Goal: Task Accomplishment & Management: Manage account settings

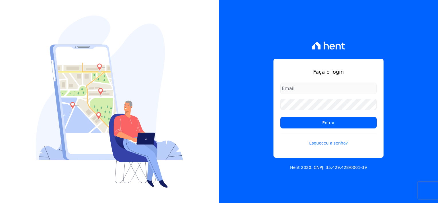
click at [307, 85] on input "email" at bounding box center [328, 87] width 96 height 11
type input "thayna@graalengenharia.com.br"
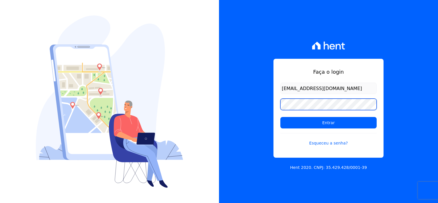
click at [280, 117] on input "Entrar" at bounding box center [328, 122] width 96 height 11
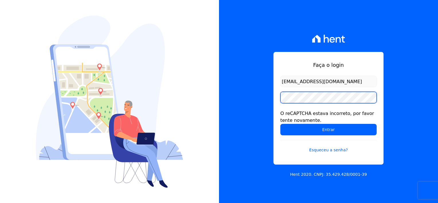
click at [280, 124] on input "Entrar" at bounding box center [328, 129] width 96 height 11
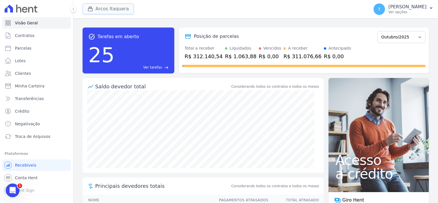
click at [97, 9] on button "Arcos Itaquera" at bounding box center [107, 8] width 51 height 11
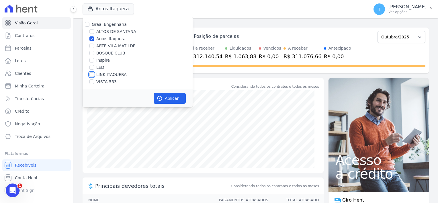
click at [93, 75] on input "LINK ITAQUERA" at bounding box center [91, 74] width 5 height 5
checkbox input "true"
click at [93, 39] on input "Arcos Itaquera" at bounding box center [91, 38] width 5 height 5
checkbox input "false"
click at [167, 95] on button "Aplicar" at bounding box center [170, 98] width 32 height 11
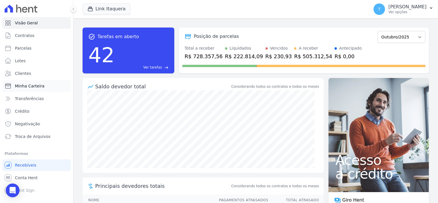
click at [31, 88] on span "Minha Carteira" at bounding box center [29, 86] width 29 height 6
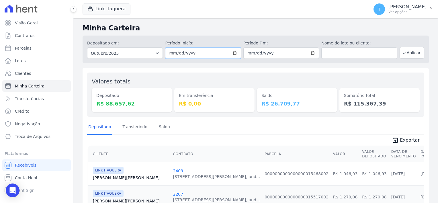
click at [234, 52] on input "2025-10-01" at bounding box center [203, 52] width 76 height 11
type input "2025-10-07"
click at [312, 54] on input "2025-10-31" at bounding box center [281, 52] width 76 height 11
click at [315, 49] on input "2025-10-07" at bounding box center [281, 52] width 76 height 11
click at [309, 55] on input "2025-10-07" at bounding box center [281, 52] width 76 height 11
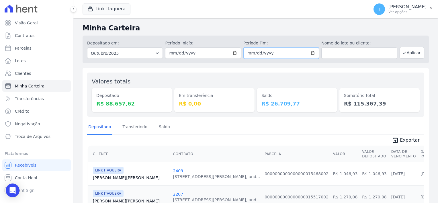
type input "[DATE]"
click at [407, 54] on button "Aplicar" at bounding box center [411, 52] width 25 height 11
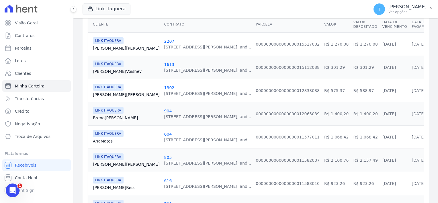
scroll to position [52, 0]
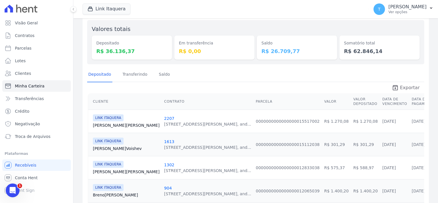
click at [400, 86] on span "Exportar" at bounding box center [410, 87] width 20 height 7
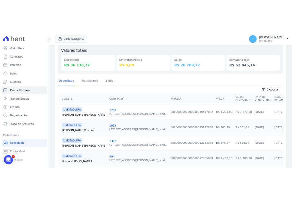
scroll to position [57, 0]
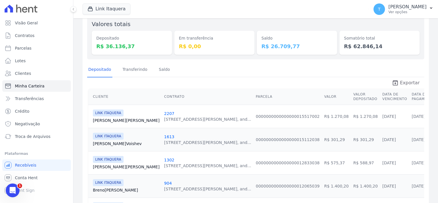
click at [400, 81] on span "Exportar" at bounding box center [410, 82] width 20 height 7
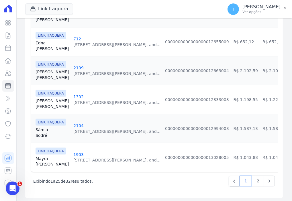
scroll to position [716, 0]
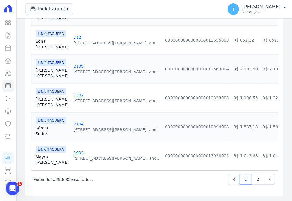
click at [40, 98] on link "Beatriz Silva" at bounding box center [52, 101] width 33 height 11
click at [255, 182] on link "2" at bounding box center [258, 179] width 12 height 11
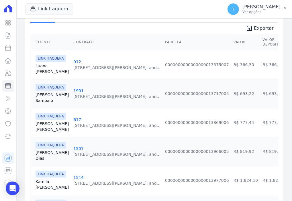
scroll to position [198, 0]
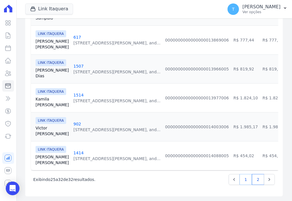
click at [242, 177] on link "1" at bounding box center [245, 179] width 12 height 11
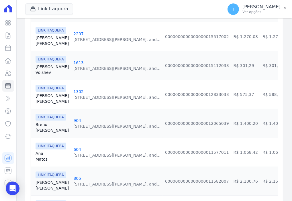
scroll to position [143, 0]
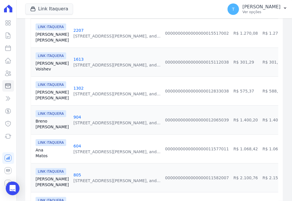
click at [38, 93] on link "Beatriz Silva" at bounding box center [52, 94] width 33 height 11
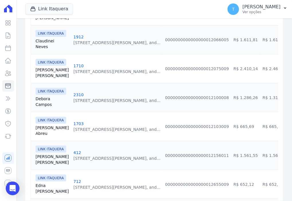
scroll to position [573, 0]
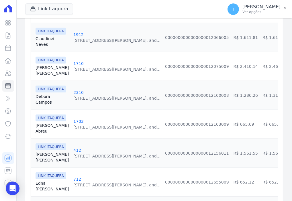
click at [41, 99] on link "Debora Campos" at bounding box center [52, 99] width 33 height 11
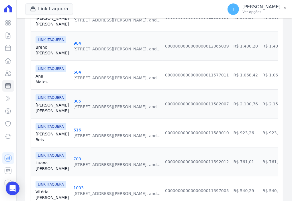
scroll to position [229, 0]
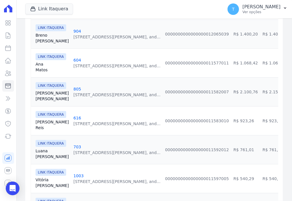
click at [40, 97] on link "Edson Borges" at bounding box center [52, 95] width 33 height 11
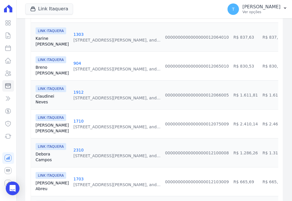
scroll to position [516, 0]
click at [45, 128] on link "Silvia Santos" at bounding box center [52, 127] width 33 height 11
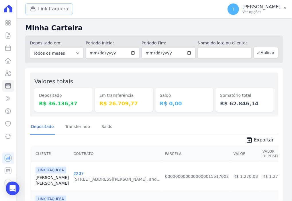
click at [53, 11] on button "Link Itaquera" at bounding box center [49, 8] width 48 height 11
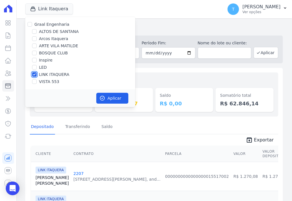
click at [34, 75] on input "LINK ITAQUERA" at bounding box center [34, 74] width 5 height 5
checkbox input "false"
click at [34, 60] on input "Inspire" at bounding box center [34, 60] width 5 height 5
checkbox input "true"
click at [106, 98] on button "Aplicar" at bounding box center [112, 98] width 32 height 11
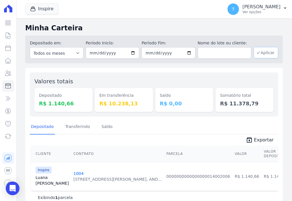
click at [260, 54] on button "Aplicar" at bounding box center [265, 52] width 25 height 11
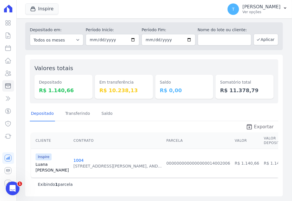
click at [255, 123] on span "Exportar" at bounding box center [264, 126] width 20 height 7
click at [40, 162] on link "Luana Silva" at bounding box center [52, 167] width 33 height 11
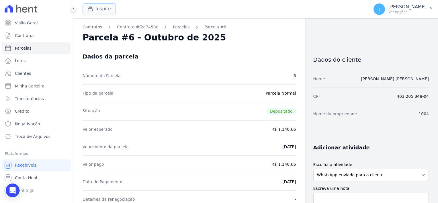
click at [98, 10] on button "Inspire" at bounding box center [98, 8] width 33 height 11
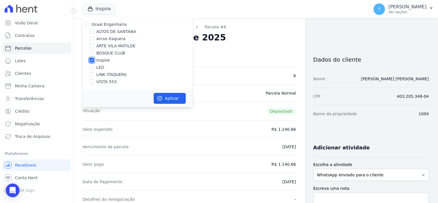
click at [89, 59] on input "Inspire" at bounding box center [91, 60] width 5 height 5
checkbox input "false"
click at [91, 30] on input "ALTOS DE SANTANA" at bounding box center [91, 31] width 5 height 5
checkbox input "true"
click at [167, 97] on button "Aplicar" at bounding box center [170, 98] width 32 height 11
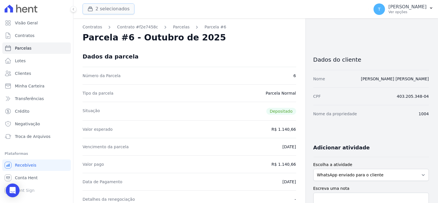
click at [102, 9] on button "2 selecionados" at bounding box center [108, 8] width 52 height 11
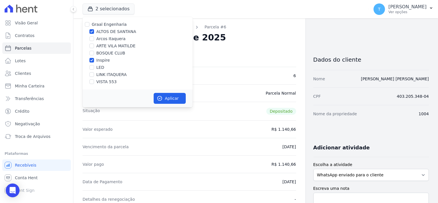
click at [92, 57] on div at bounding box center [91, 60] width 5 height 6
click at [92, 59] on input "Inspire" at bounding box center [91, 60] width 5 height 5
checkbox input "false"
click at [167, 101] on button "Aplicar" at bounding box center [170, 98] width 32 height 11
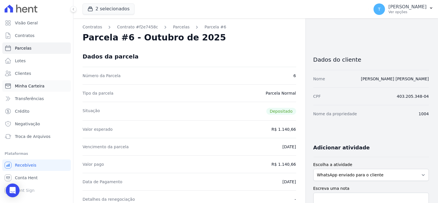
click at [34, 86] on span "Minha Carteira" at bounding box center [29, 86] width 29 height 6
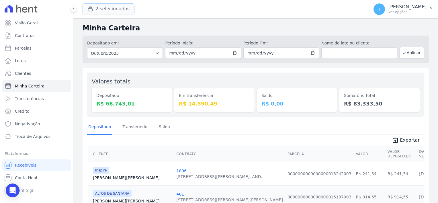
click at [108, 6] on button "2 selecionados" at bounding box center [108, 8] width 52 height 11
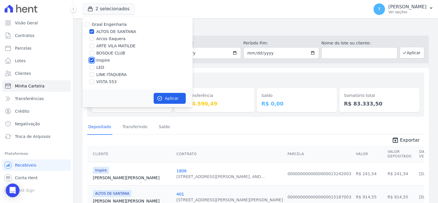
click at [90, 59] on input "Inspire" at bounding box center [91, 60] width 5 height 5
checkbox input "false"
click at [166, 97] on button "Aplicar" at bounding box center [170, 98] width 32 height 11
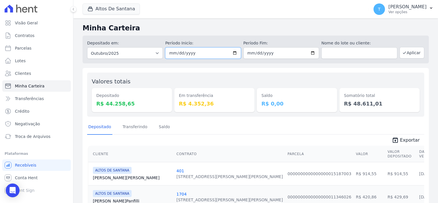
click at [233, 52] on input "2025-10-01" at bounding box center [203, 52] width 76 height 11
click at [292, 54] on input "2025-10-31" at bounding box center [281, 52] width 76 height 11
click at [229, 53] on input "2025-10-03" at bounding box center [203, 52] width 76 height 11
click at [233, 53] on input "2025-10-03" at bounding box center [203, 52] width 76 height 11
type input "2025-10-04"
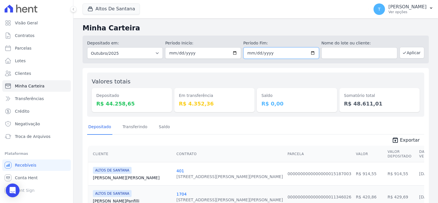
click at [292, 54] on input "2025-10-31" at bounding box center [281, 52] width 76 height 11
type input "2025-10-06"
click at [292, 52] on button "Aplicar" at bounding box center [411, 52] width 25 height 11
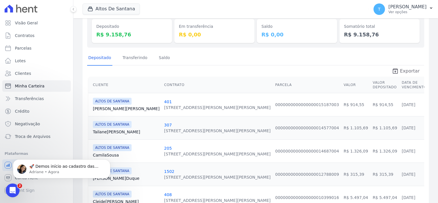
click at [400, 70] on span "Exportar" at bounding box center [410, 71] width 20 height 7
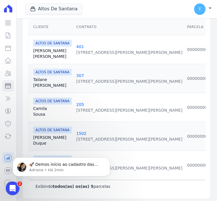
scroll to position [139, 0]
click at [37, 107] on link "Camila Sousa" at bounding box center [52, 110] width 39 height 11
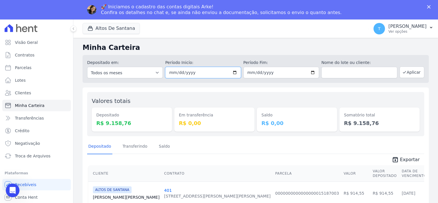
click at [231, 72] on input "[DATE]" at bounding box center [203, 72] width 76 height 11
type input "[DATE]"
click at [313, 72] on input "[DATE]" at bounding box center [281, 72] width 76 height 11
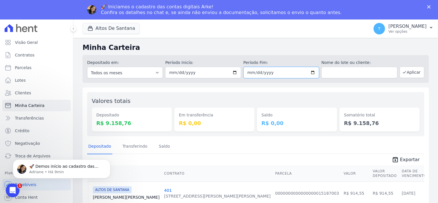
click at [311, 74] on input "[DATE]" at bounding box center [281, 72] width 76 height 11
type input "[DATE]"
click at [406, 72] on button "Aplicar" at bounding box center [411, 71] width 25 height 11
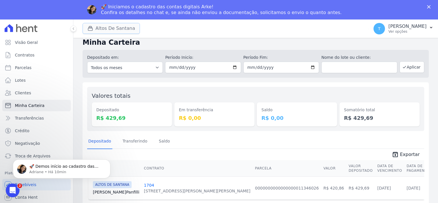
click at [123, 28] on button "Altos De Santana" at bounding box center [110, 28] width 57 height 11
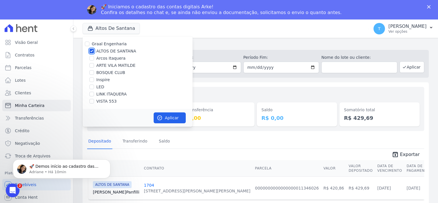
click at [91, 50] on input "ALTOS DE SANTANA" at bounding box center [91, 51] width 5 height 5
checkbox input "false"
click at [93, 65] on input "ARTE VILA MATILDE" at bounding box center [91, 65] width 5 height 5
checkbox input "true"
click at [168, 120] on button "Aplicar" at bounding box center [170, 117] width 32 height 11
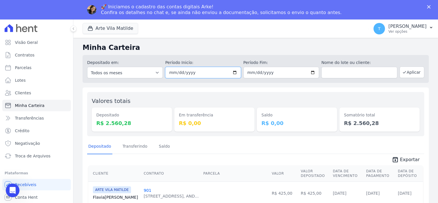
click at [230, 69] on input "[DATE]" at bounding box center [203, 72] width 76 height 11
click at [231, 73] on input "[DATE]" at bounding box center [203, 72] width 76 height 11
type input "[DATE]"
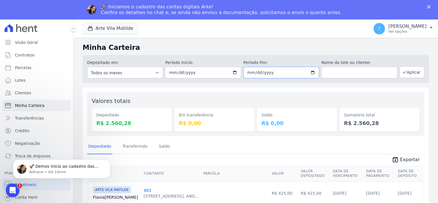
click at [309, 73] on input "[DATE]" at bounding box center [281, 72] width 76 height 11
type input "[DATE]"
click at [409, 74] on button "Aplicar" at bounding box center [411, 71] width 25 height 11
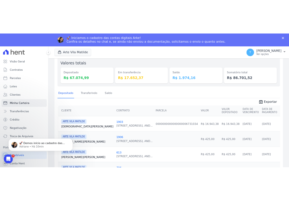
scroll to position [57, 0]
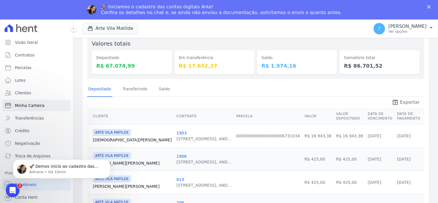
click at [407, 102] on span "Exportar" at bounding box center [410, 102] width 20 height 7
click at [243, 34] on div "Arte Vila Matilde Graal Engenharia ALTOS DE SANTANA Arcos Itaquera ARTE VILA MA…" at bounding box center [224, 28] width 284 height 19
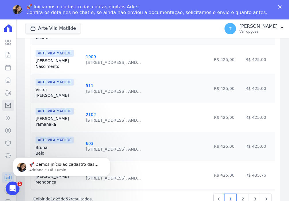
scroll to position [717, 0]
click at [239, 199] on link "2" at bounding box center [242, 199] width 12 height 11
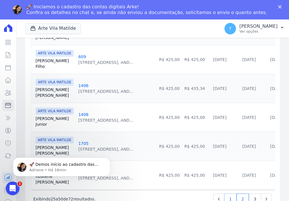
click at [228, 196] on link "1" at bounding box center [230, 199] width 12 height 11
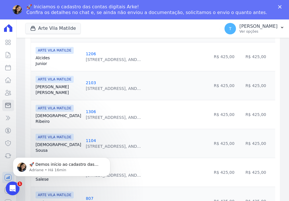
scroll to position [717, 0]
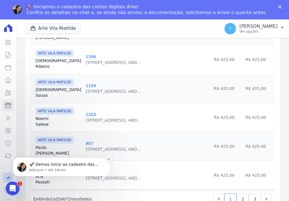
click at [108, 160] on icon "Dismiss notification" at bounding box center [108, 159] width 3 height 3
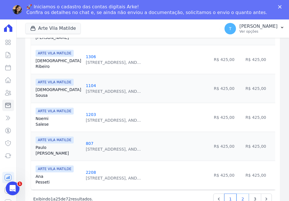
click at [239, 198] on link "2" at bounding box center [242, 199] width 12 height 11
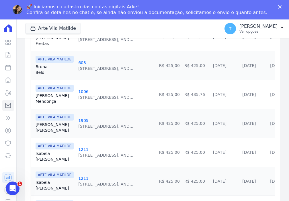
scroll to position [516, 0]
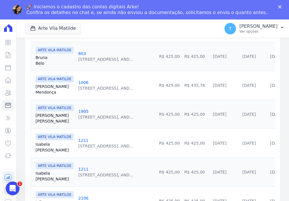
click at [44, 89] on link "Giulianna Mendonça" at bounding box center [55, 89] width 38 height 11
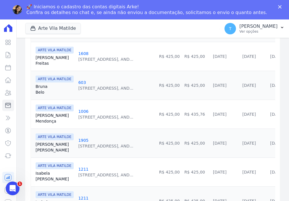
scroll to position [487, 0]
click at [42, 118] on link "Giulianna Mendonça" at bounding box center [55, 117] width 38 height 11
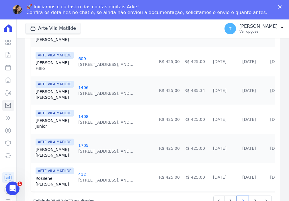
scroll to position [717, 0]
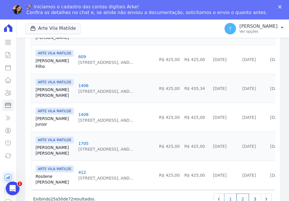
click at [227, 199] on link "1" at bounding box center [230, 199] width 12 height 11
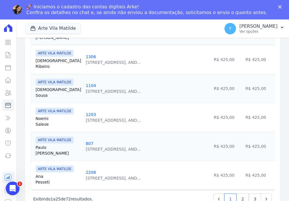
scroll to position [717, 0]
click at [252, 198] on link "3" at bounding box center [255, 199] width 12 height 11
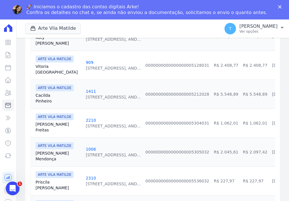
scroll to position [315, 0]
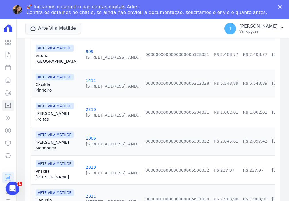
click at [48, 147] on link "Giulianna Mendonça" at bounding box center [59, 144] width 46 height 11
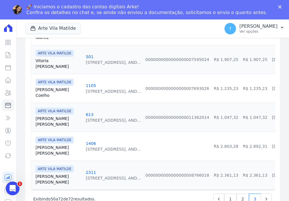
scroll to position [631, 0]
click at [240, 197] on link "2" at bounding box center [242, 199] width 12 height 11
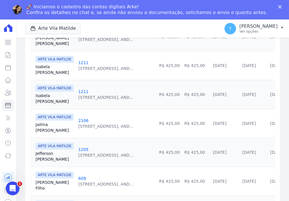
scroll to position [601, 0]
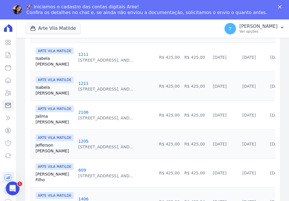
click at [44, 89] on link "Isabela Santana" at bounding box center [55, 89] width 38 height 11
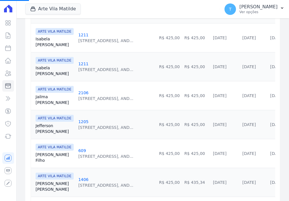
click at [38, 66] on link "Isabela Santana" at bounding box center [55, 70] width 38 height 11
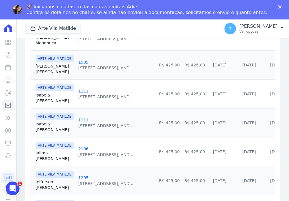
scroll to position [573, 0]
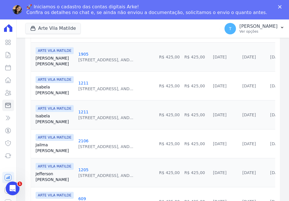
click at [38, 120] on link "Isabela Santana" at bounding box center [55, 118] width 38 height 11
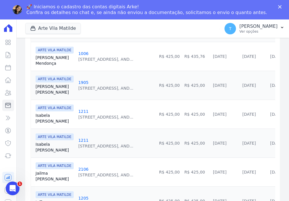
scroll to position [544, 0]
click at [40, 118] on link "Isabela Santana" at bounding box center [55, 118] width 38 height 11
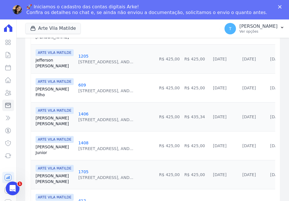
scroll to position [687, 0]
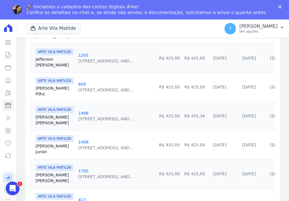
click at [45, 120] on link "Joana Andrade" at bounding box center [55, 119] width 38 height 11
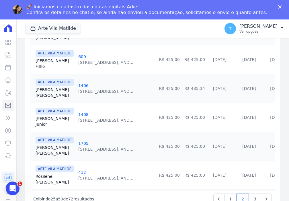
scroll to position [717, 0]
click at [231, 197] on link "1" at bounding box center [230, 199] width 12 height 11
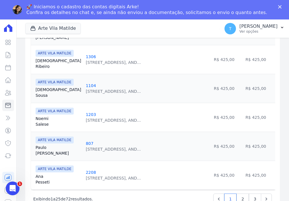
scroll to position [717, 0]
click at [252, 197] on link "3" at bounding box center [255, 199] width 12 height 11
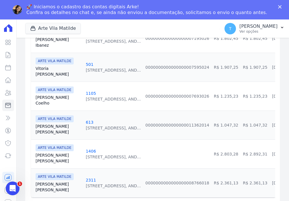
scroll to position [630, 0]
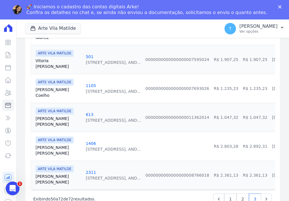
click at [43, 149] on link "Joana Andrade" at bounding box center [59, 150] width 46 height 11
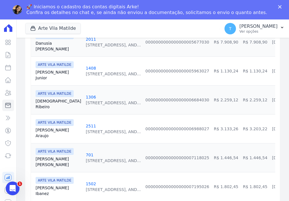
scroll to position [487, 0]
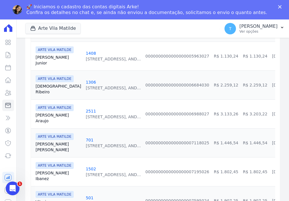
click at [45, 115] on link "Aguida Araujo" at bounding box center [59, 117] width 46 height 11
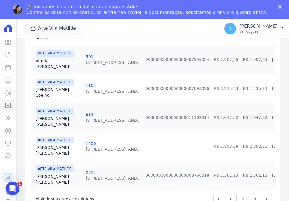
scroll to position [631, 0]
click at [241, 195] on link "2" at bounding box center [242, 199] width 12 height 11
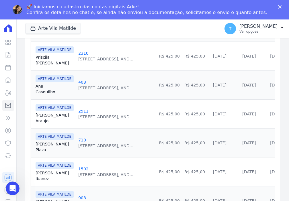
scroll to position [200, 0]
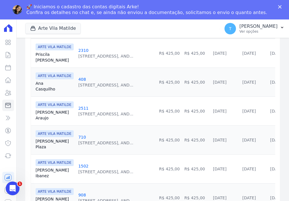
click at [39, 113] on link "Aguida Araujo" at bounding box center [55, 114] width 38 height 11
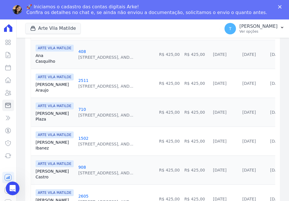
scroll to position [229, 0]
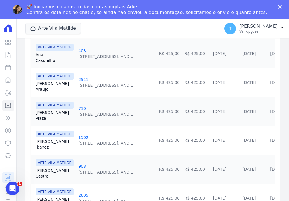
click at [40, 84] on link "Aguida Araujo" at bounding box center [55, 86] width 38 height 11
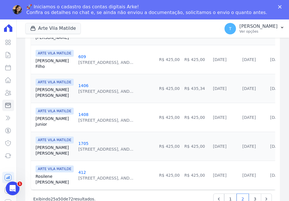
scroll to position [717, 0]
click at [227, 198] on link "1" at bounding box center [230, 199] width 12 height 11
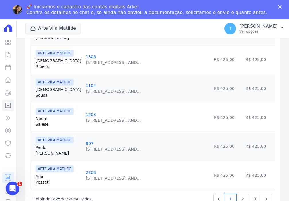
scroll to position [717, 0]
click at [249, 198] on link "3" at bounding box center [255, 199] width 12 height 11
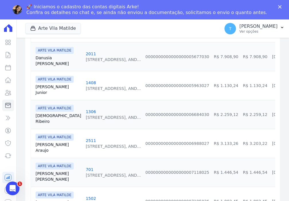
scroll to position [458, 0]
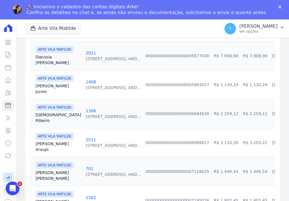
click at [39, 144] on link "Aguida Araujo" at bounding box center [59, 146] width 46 height 11
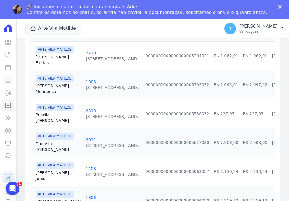
scroll to position [372, 0]
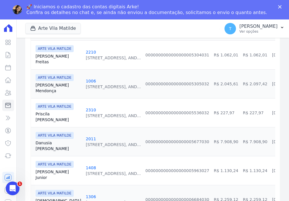
click at [42, 88] on link "Giulianna Mendonça" at bounding box center [59, 87] width 46 height 11
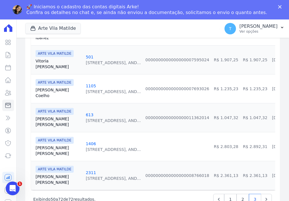
scroll to position [631, 0]
click at [238, 198] on link "2" at bounding box center [242, 199] width 12 height 11
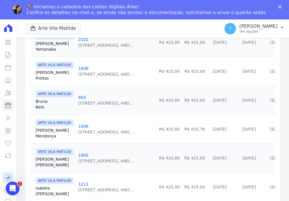
scroll to position [487, 0]
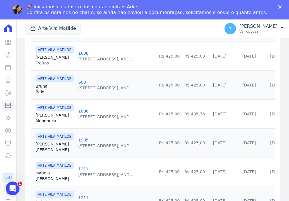
click at [44, 117] on link "Giulianna Mendonça" at bounding box center [55, 117] width 38 height 11
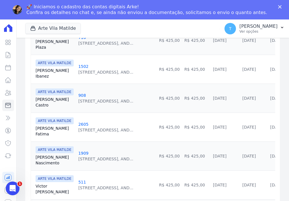
scroll to position [315, 0]
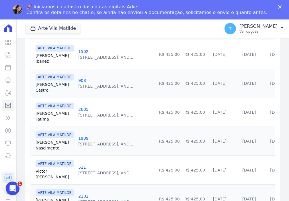
click at [44, 143] on link "Rodrigo Nascimento" at bounding box center [55, 144] width 38 height 11
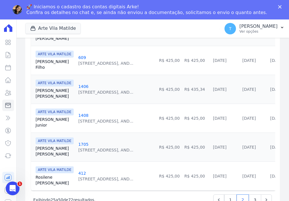
scroll to position [717, 0]
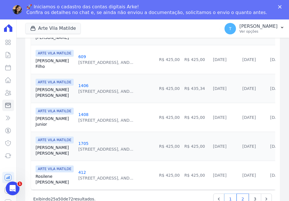
click at [227, 196] on link "1" at bounding box center [230, 199] width 12 height 11
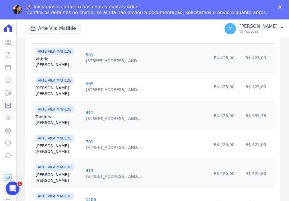
scroll to position [516, 0]
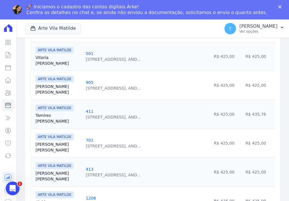
click at [34, 116] on td "ARTE VILA MATILDE Tamires Silva" at bounding box center [57, 114] width 52 height 29
click at [40, 115] on link "Tamires Silva" at bounding box center [59, 118] width 46 height 11
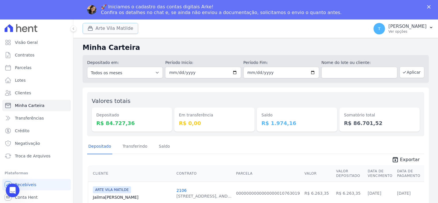
click at [101, 29] on button "Arte Vila Matilde" at bounding box center [110, 28] width 56 height 11
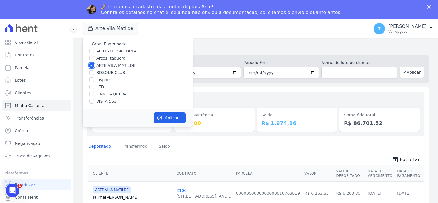
click at [90, 66] on input "ARTE VILA MATILDE" at bounding box center [91, 65] width 5 height 5
checkbox input "false"
click at [91, 72] on input "BOSQUE CLUB" at bounding box center [91, 72] width 5 height 5
checkbox input "true"
click at [160, 119] on icon "button" at bounding box center [160, 118] width 6 height 6
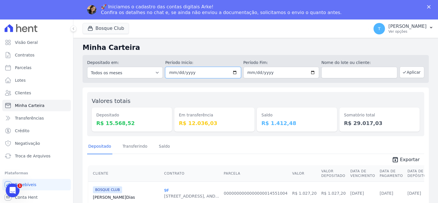
click at [235, 74] on input "2025-10-04" at bounding box center [203, 72] width 76 height 11
click at [407, 74] on button "Aplicar" at bounding box center [411, 71] width 25 height 11
click at [234, 72] on input "[DATE]" at bounding box center [203, 72] width 76 height 11
type input "[DATE]"
click at [309, 73] on input "[DATE]" at bounding box center [281, 72] width 76 height 11
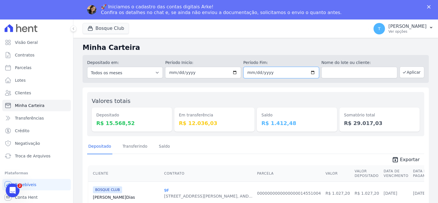
type input "[DATE]"
click at [402, 72] on icon "button" at bounding box center [404, 72] width 5 height 5
click at [233, 73] on input "[DATE]" at bounding box center [203, 72] width 76 height 11
type input "[DATE]"
click at [310, 69] on input "[DATE]" at bounding box center [281, 72] width 76 height 11
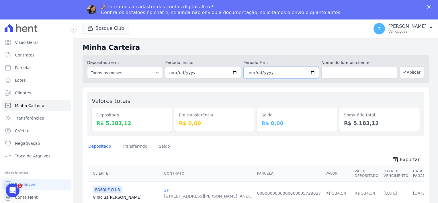
click at [309, 74] on input "[DATE]" at bounding box center [281, 72] width 76 height 11
type input "[DATE]"
click at [408, 71] on button "Aplicar" at bounding box center [411, 71] width 25 height 11
click at [407, 159] on span "Exportar" at bounding box center [410, 159] width 20 height 7
